Goal: Find contact information: Find contact information

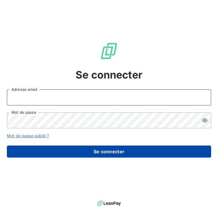
type input "[EMAIL_ADDRESS][DOMAIN_NAME]"
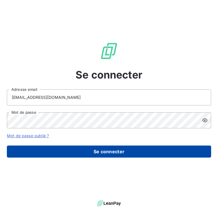
click at [105, 150] on button "Se connecter" at bounding box center [109, 151] width 204 height 12
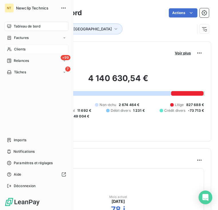
click at [27, 49] on div "Clients" at bounding box center [37, 49] width 64 height 9
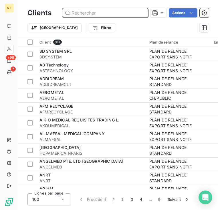
click at [99, 15] on input "text" at bounding box center [105, 12] width 86 height 9
paste input "CLINQFLOREAL"
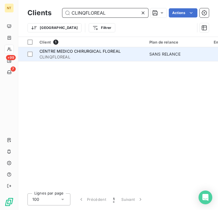
type input "CLINQFLOREAL"
click at [103, 53] on div "CENTRE MEDICO CHIRURGICAL FLOREAL" at bounding box center [90, 51] width 103 height 6
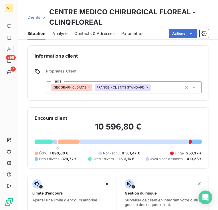
click at [91, 31] on span "Contacts & Adresses" at bounding box center [94, 34] width 40 height 6
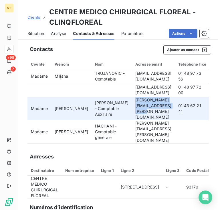
drag, startPoint x: 128, startPoint y: 109, endPoint x: 110, endPoint y: 104, distance: 19.5
click at [132, 104] on td "[PERSON_NAME][EMAIL_ADDRESS][PERSON_NAME][DOMAIN_NAME]" at bounding box center [153, 108] width 43 height 23
copy td "[PERSON_NAME][EMAIL_ADDRESS][PERSON_NAME][DOMAIN_NAME]"
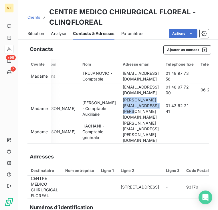
scroll to position [0, 11]
